Goal: Task Accomplishment & Management: Manage account settings

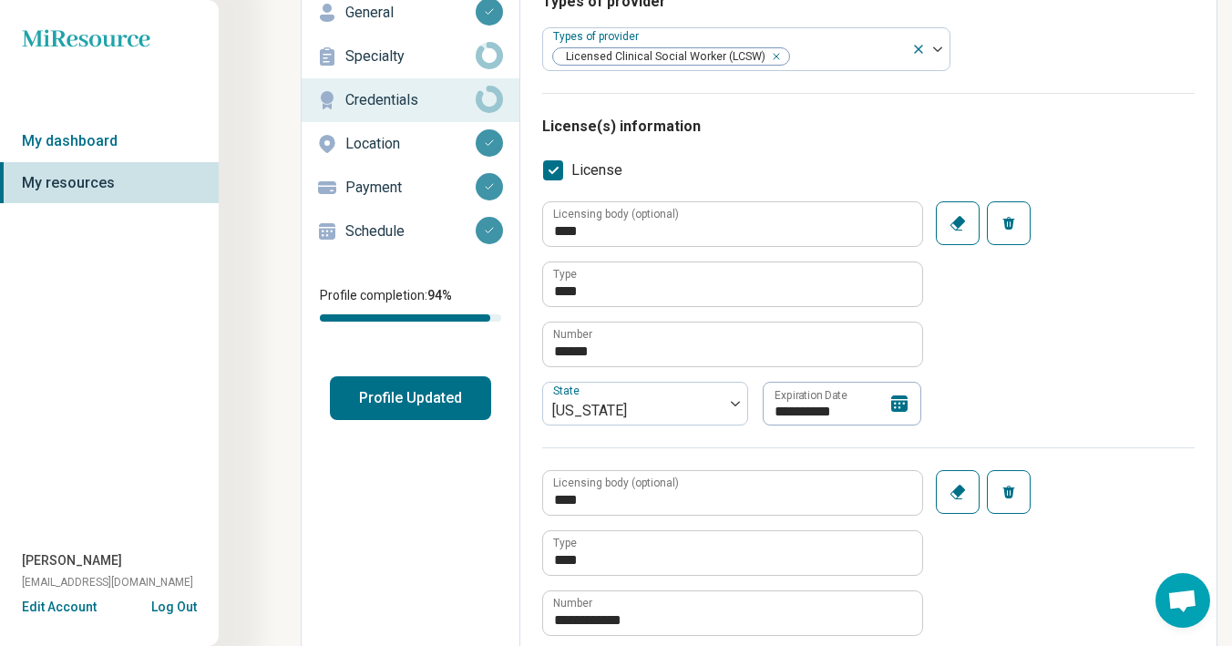
scroll to position [121, 0]
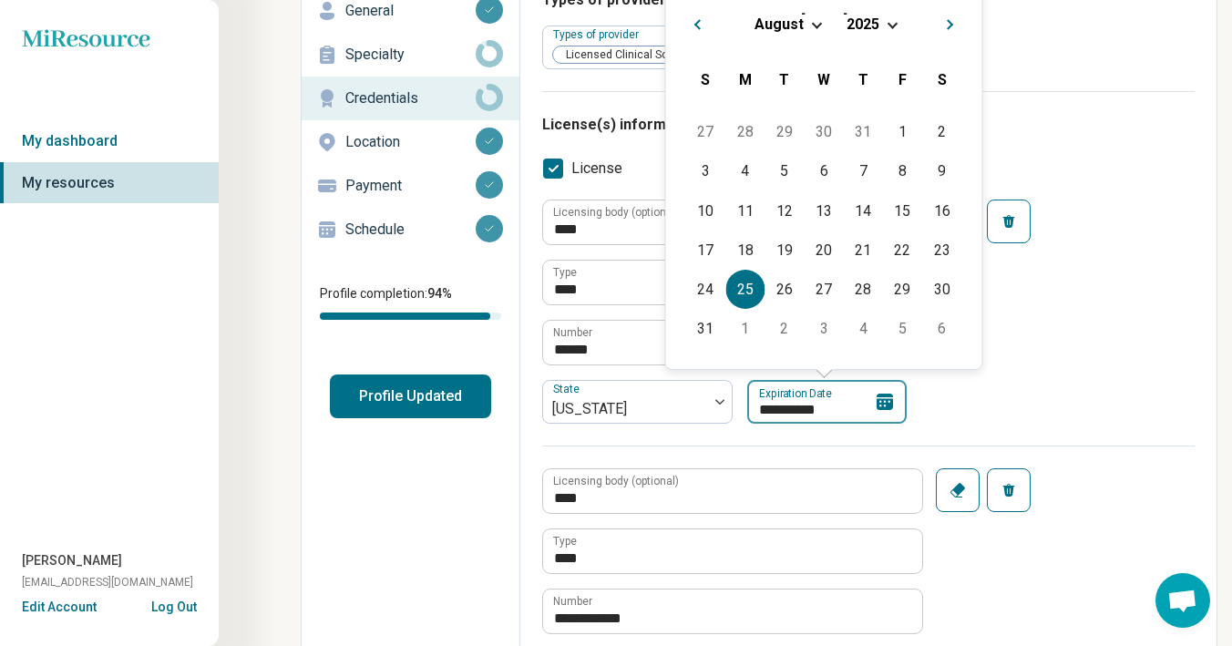
click at [793, 403] on input "**********" at bounding box center [826, 402] width 159 height 44
click at [802, 28] on div "August" at bounding box center [779, 24] width 51 height 19
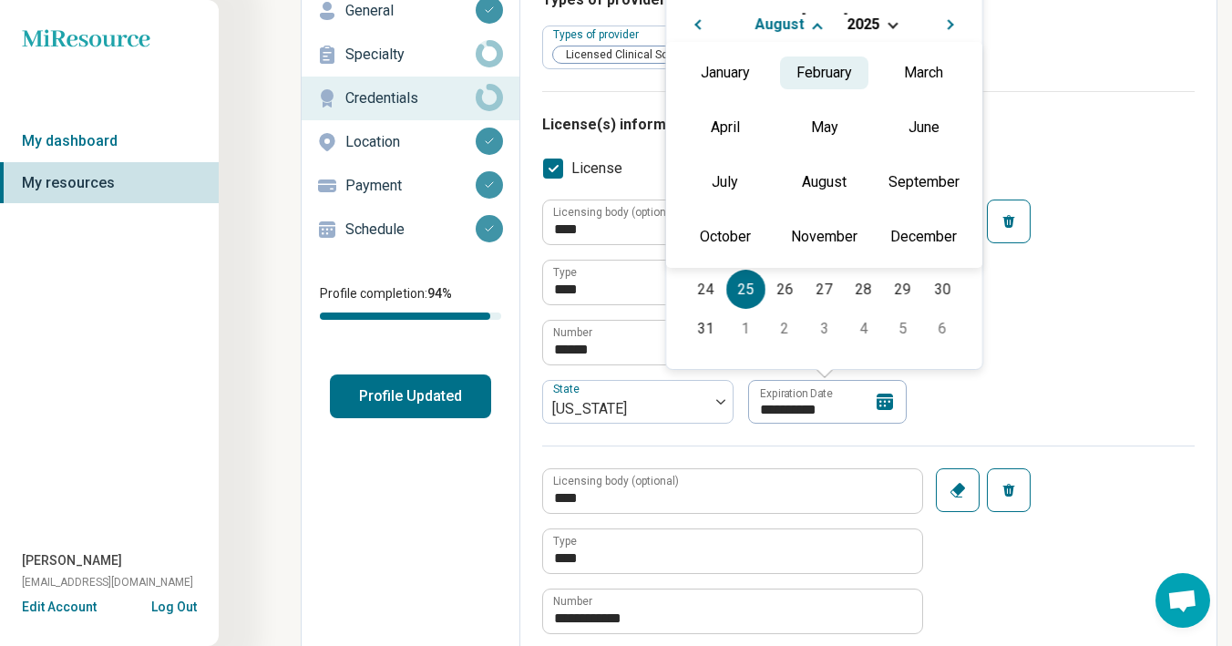
click at [823, 67] on div "February" at bounding box center [824, 72] width 88 height 33
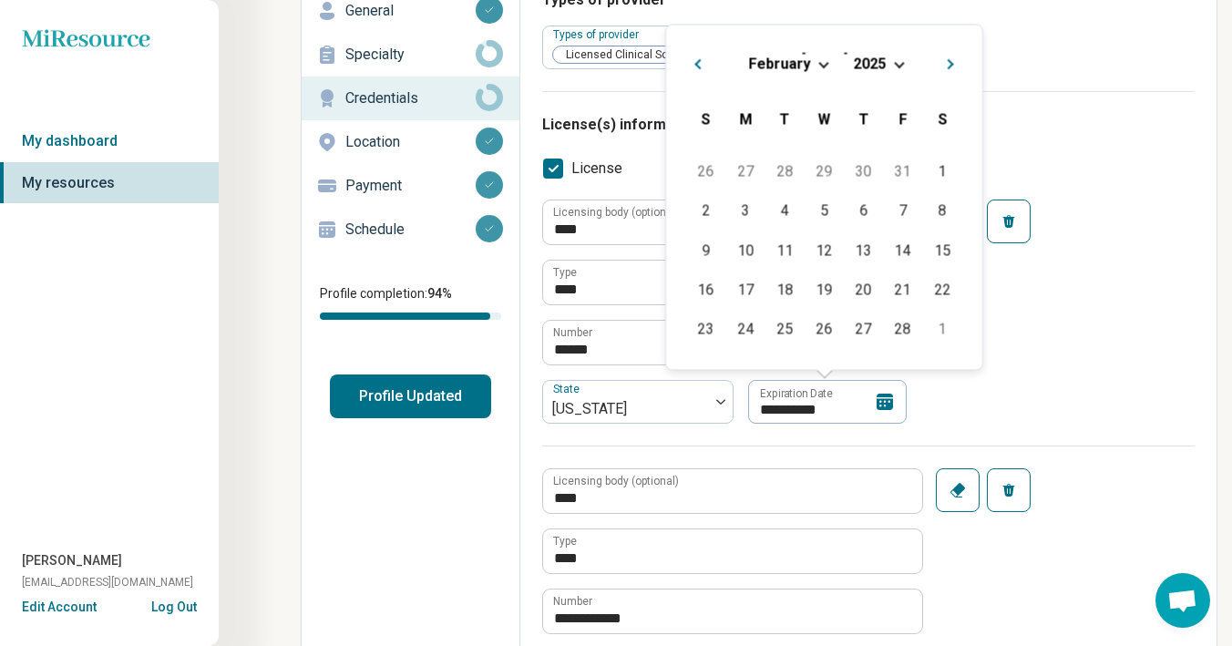
click at [878, 61] on span "2025" at bounding box center [870, 63] width 33 height 17
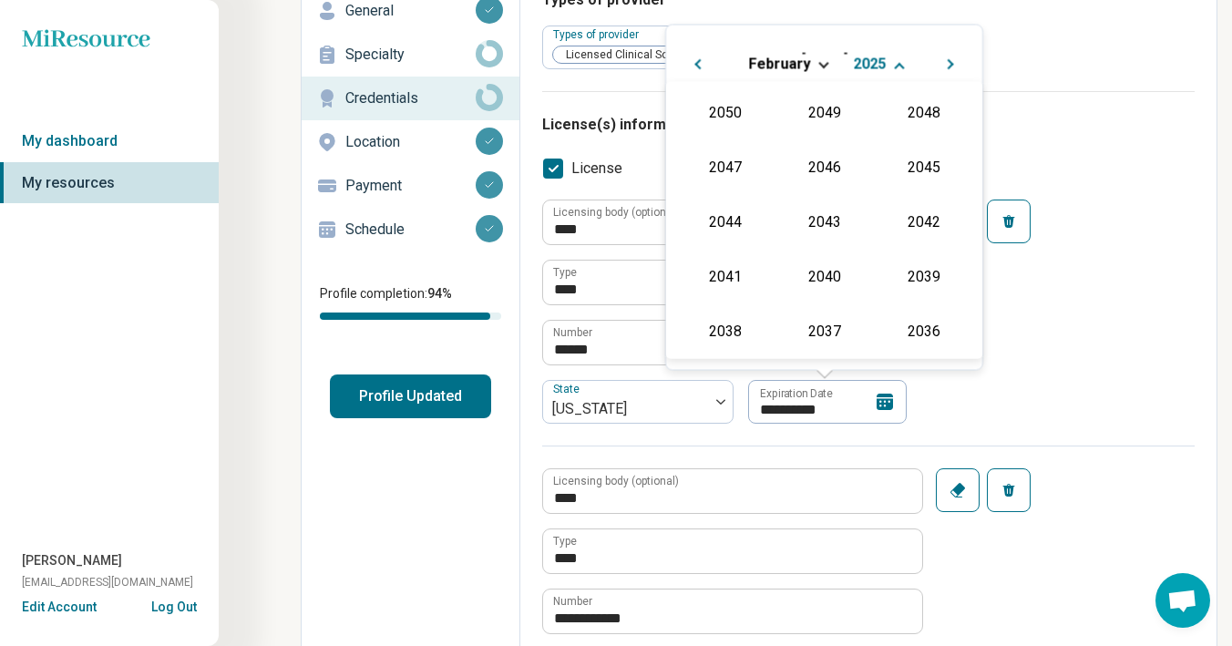
scroll to position [330, 0]
click at [835, 162] on div "2028" at bounding box center [824, 165] width 88 height 33
type textarea "*"
type input "**********"
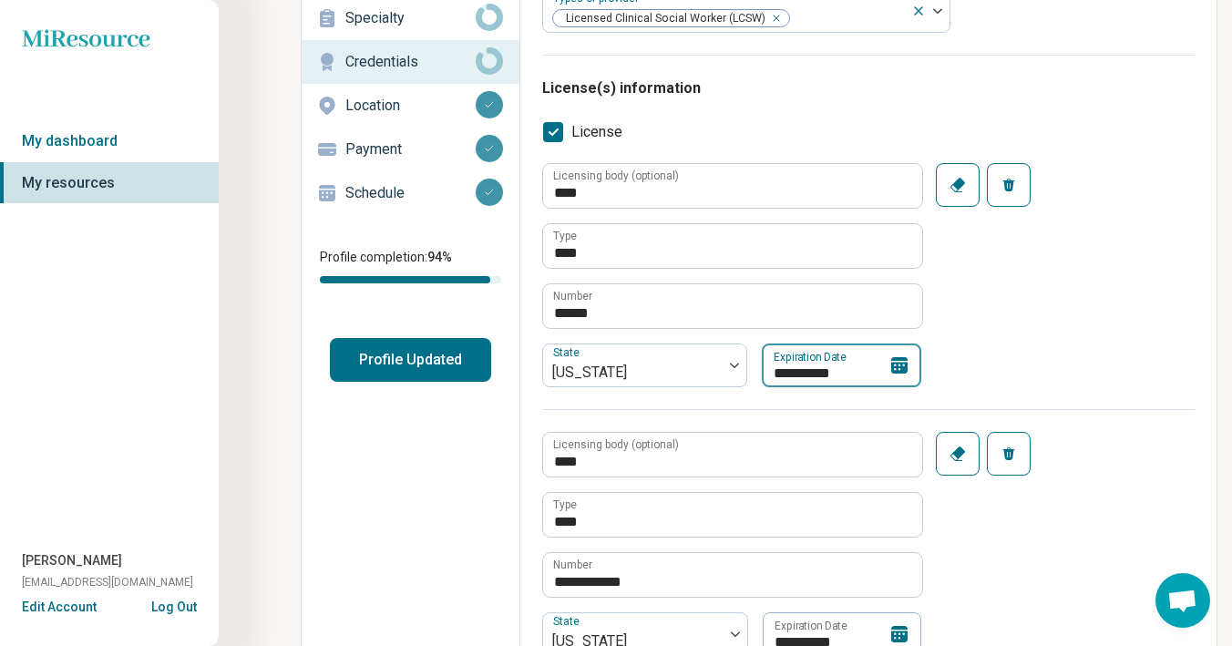
scroll to position [0, 0]
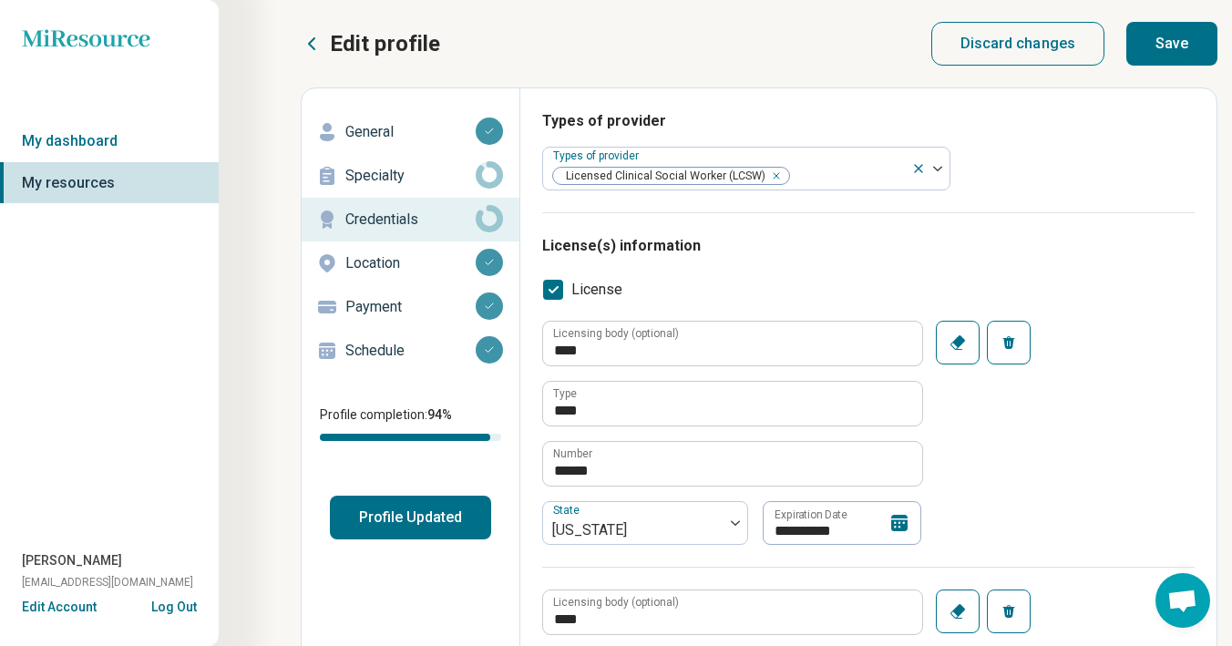
click at [1170, 36] on button "Save" at bounding box center [1171, 44] width 91 height 44
type textarea "*"
